Goal: Task Accomplishment & Management: Manage account settings

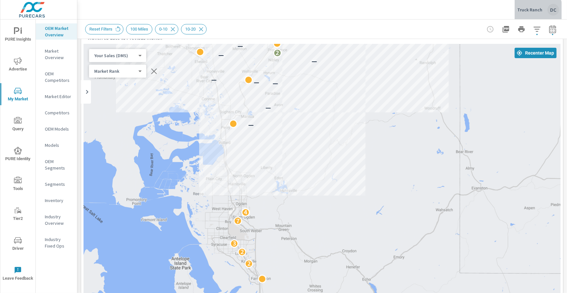
click at [299, 13] on div "Truck Ranch DC" at bounding box center [539, 10] width 42 height 12
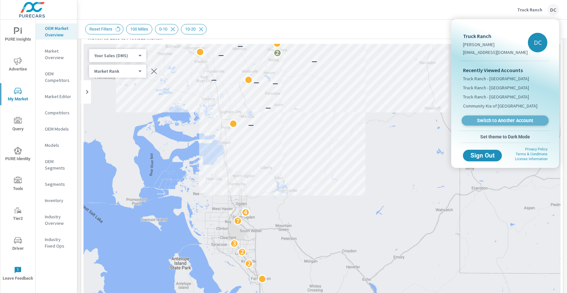
click at [299, 118] on span "Switch to Another Account" at bounding box center [506, 121] width 80 height 6
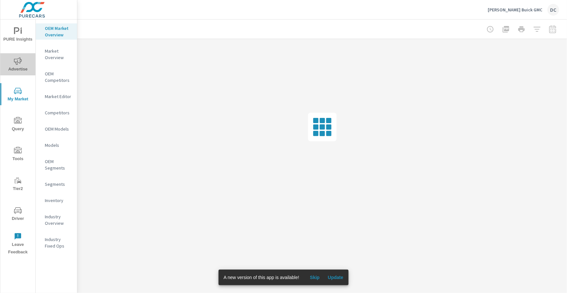
click at [18, 67] on span "Advertise" at bounding box center [17, 65] width 31 height 16
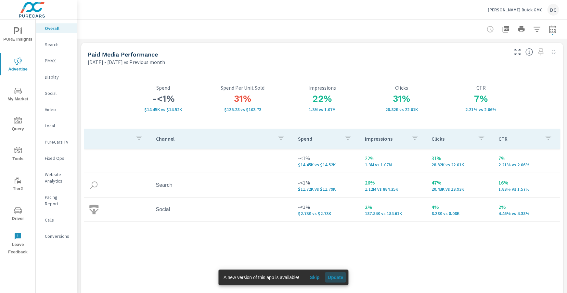
click at [339, 276] on span "Update" at bounding box center [336, 278] width 16 height 6
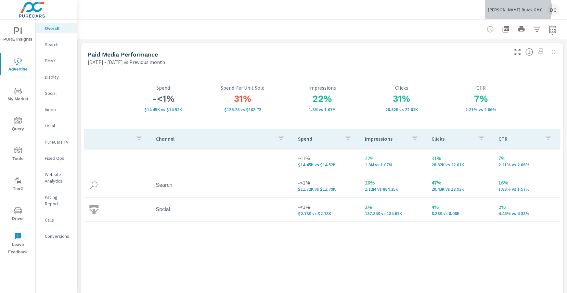
click at [514, 9] on p "Bob Brown Buick GMC" at bounding box center [515, 10] width 55 height 6
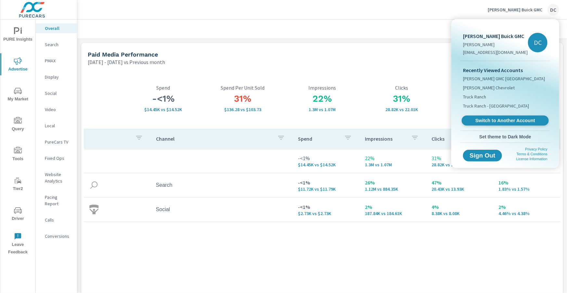
click at [497, 121] on span "Switch to Another Account" at bounding box center [506, 121] width 80 height 6
